Goal: Information Seeking & Learning: Learn about a topic

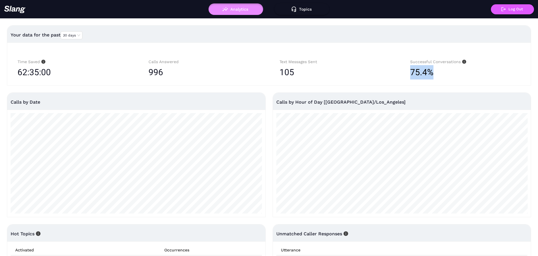
click at [232, 11] on button "Analytics" at bounding box center [235, 8] width 55 height 11
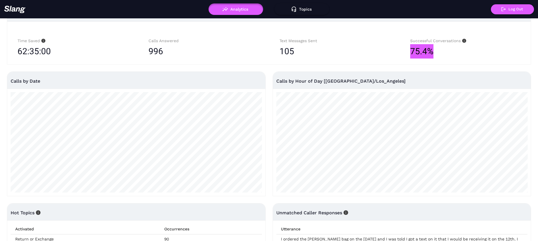
scroll to position [22, 0]
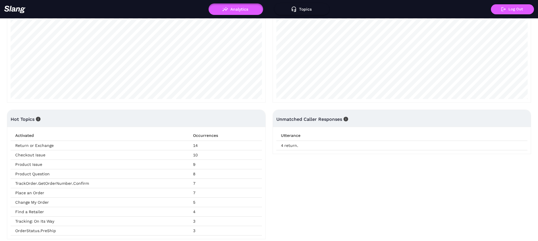
scroll to position [120, 0]
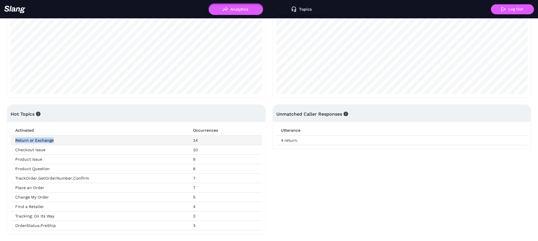
drag, startPoint x: 15, startPoint y: 141, endPoint x: 71, endPoint y: 142, distance: 56.9
click at [71, 142] on td "Return or Exchange" at bounding box center [100, 140] width 178 height 9
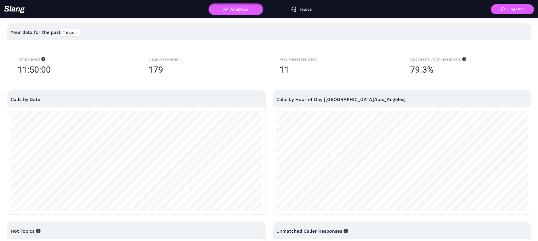
scroll to position [0, 0]
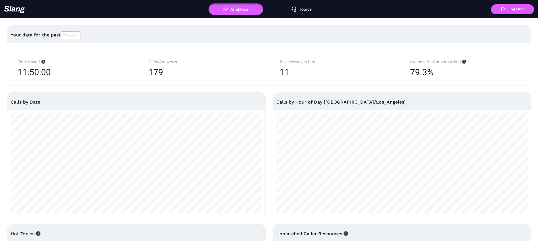
click at [74, 36] on span "7 days" at bounding box center [70, 35] width 15 height 7
click at [71, 55] on div "30 days" at bounding box center [70, 53] width 15 height 5
click at [108, 54] on div "Time Saved 57:25:00" at bounding box center [73, 67] width 124 height 29
